Goal: Find specific fact: Find contact information

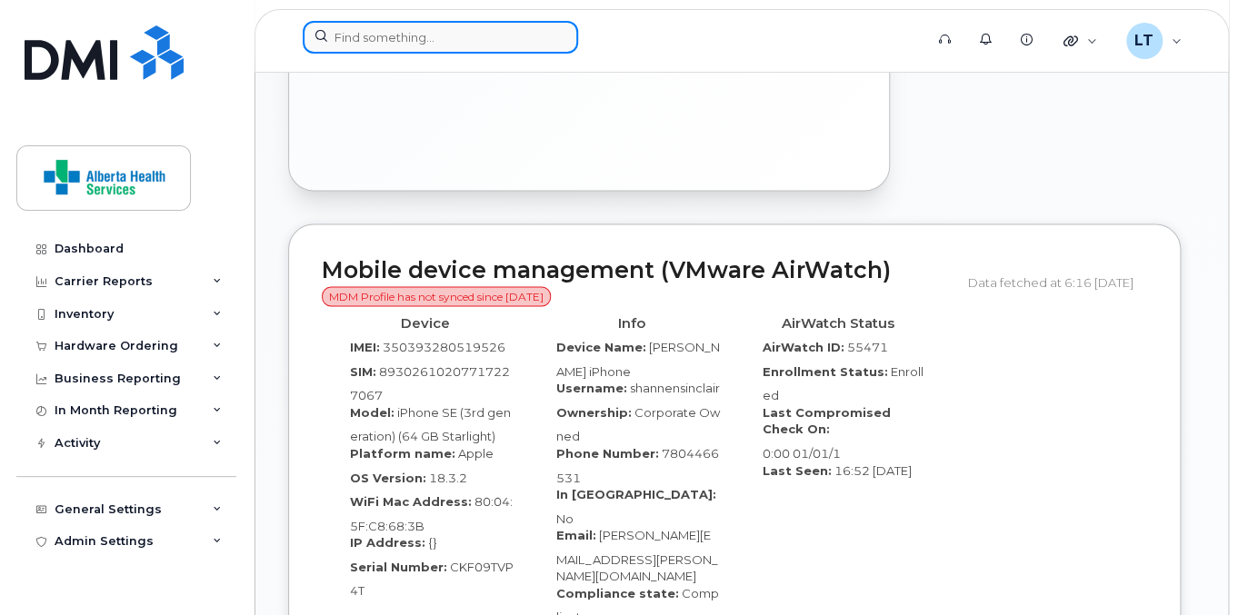
drag, startPoint x: 0, startPoint y: 0, endPoint x: 373, endPoint y: 38, distance: 374.5
click at [373, 38] on input at bounding box center [440, 37] width 275 height 33
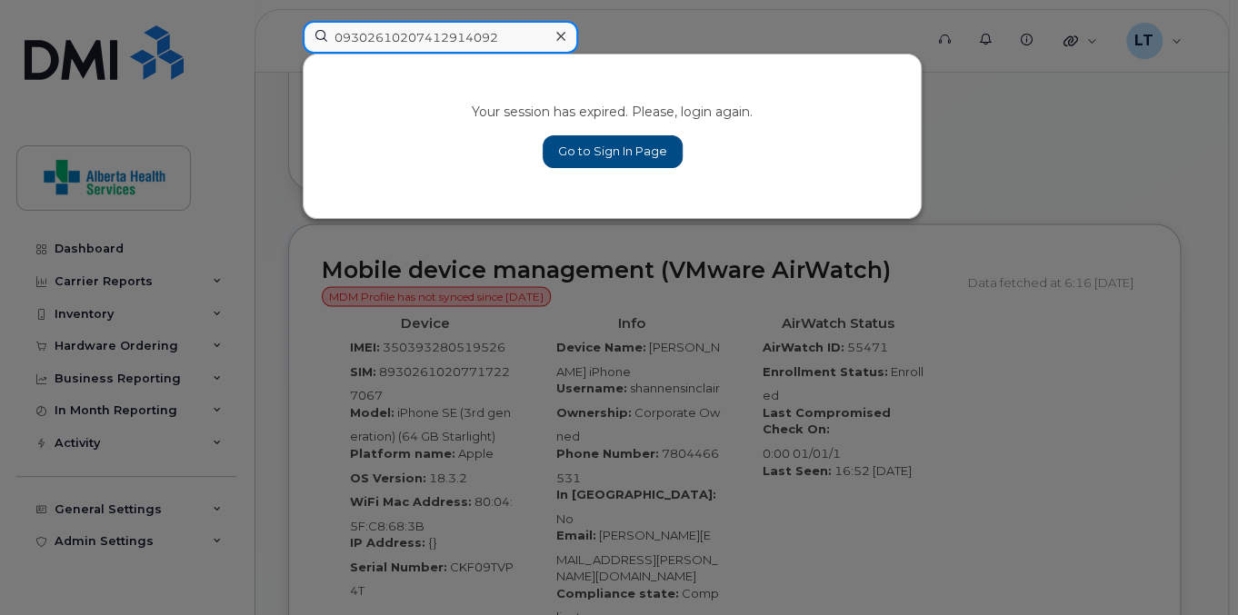
type input "09302610207412914092"
click at [594, 144] on link "Go to Sign In Page" at bounding box center [612, 151] width 140 height 33
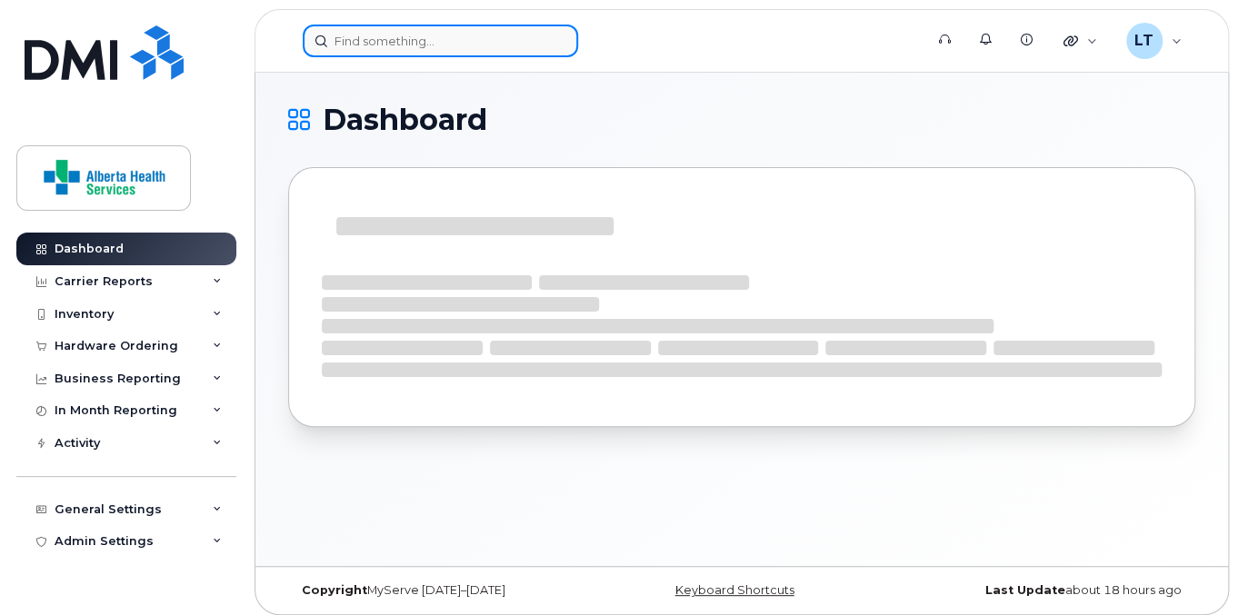
click at [479, 38] on input at bounding box center [440, 41] width 275 height 33
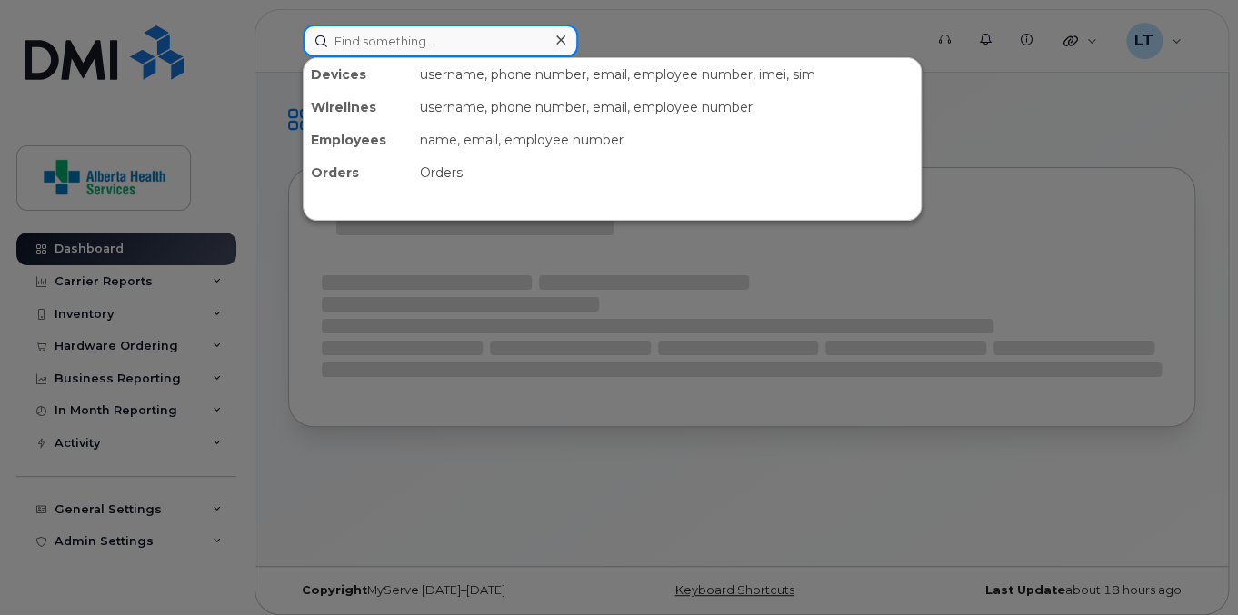
paste input "09302610207412914092"
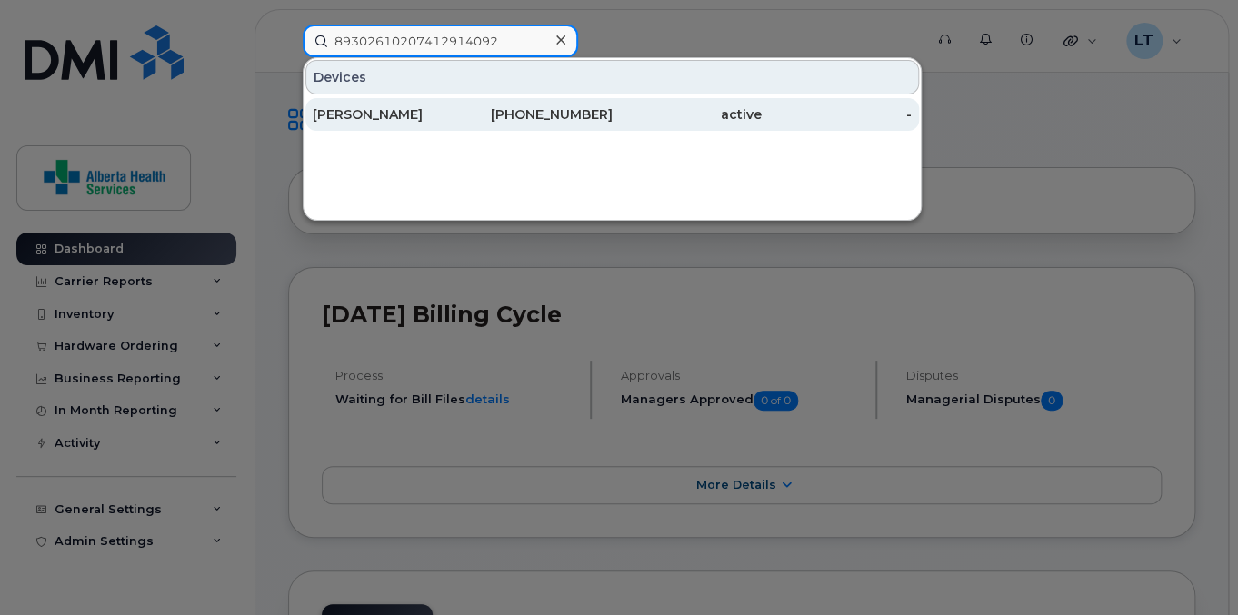
type input "89302610207412914092"
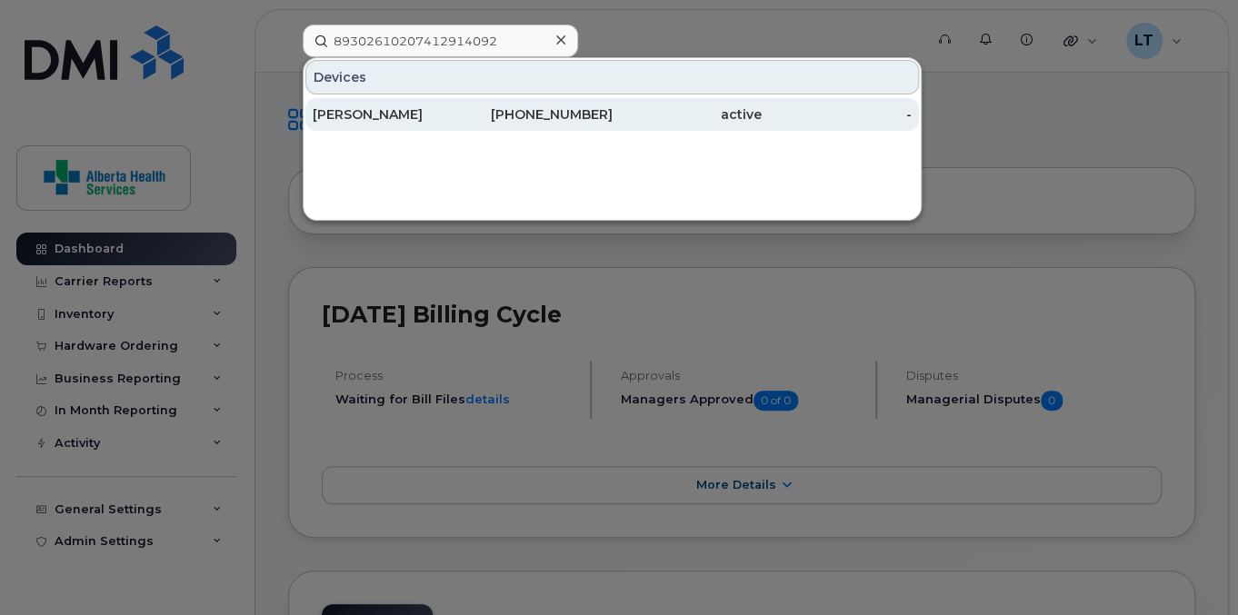
click at [486, 113] on div "780-246-8049" at bounding box center [538, 114] width 150 height 18
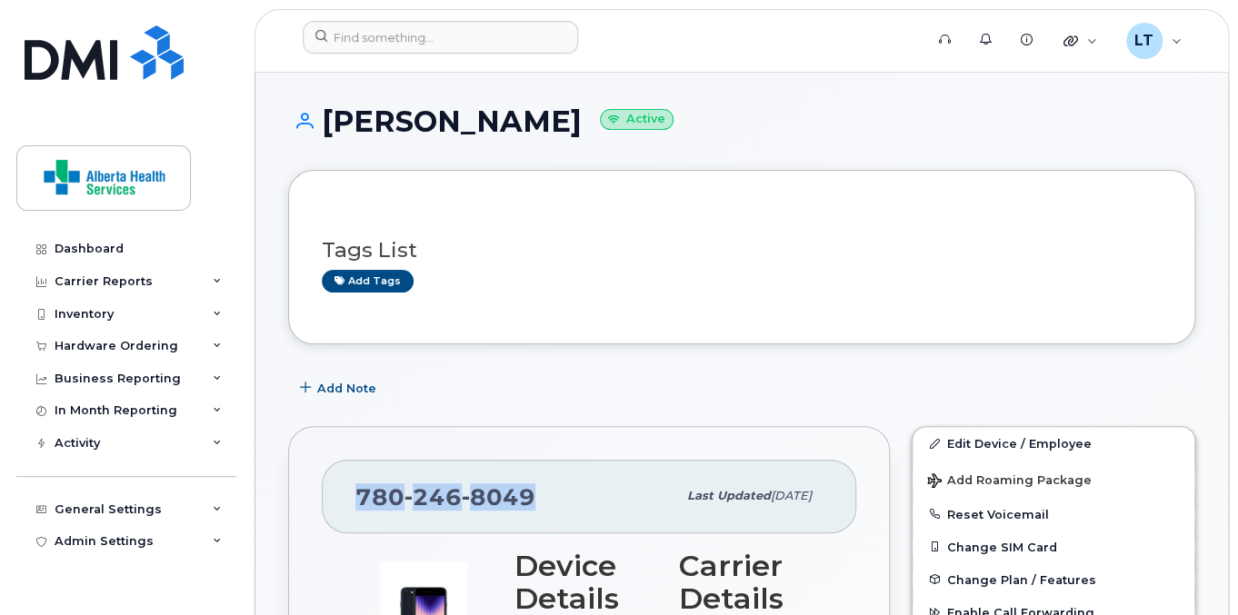
drag, startPoint x: 527, startPoint y: 495, endPoint x: 349, endPoint y: 494, distance: 178.1
click at [349, 494] on div "[PHONE_NUMBER] Last updated [DATE]" at bounding box center [589, 496] width 534 height 73
drag, startPoint x: 349, startPoint y: 494, endPoint x: 360, endPoint y: 494, distance: 10.9
copy span "780 246 8049"
